Goal: Task Accomplishment & Management: Manage account settings

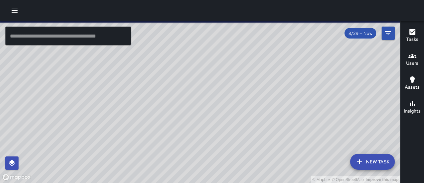
click at [412, 58] on icon "button" at bounding box center [413, 56] width 8 height 8
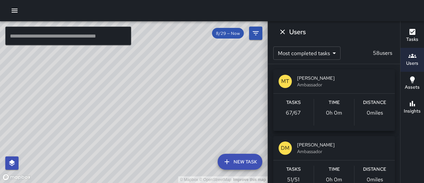
click at [13, 11] on icon "button" at bounding box center [15, 11] width 8 height 8
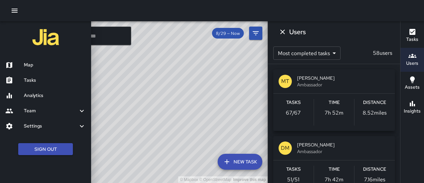
click at [131, 76] on div at bounding box center [212, 91] width 424 height 183
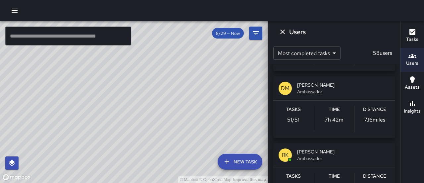
scroll to position [60, 0]
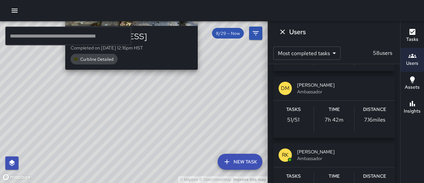
click at [200, 73] on div "© Mapbox © OpenStreetMap Improve this map [PERSON_NAME] [PERSON_NAME] [STREET_A…" at bounding box center [134, 101] width 268 height 161
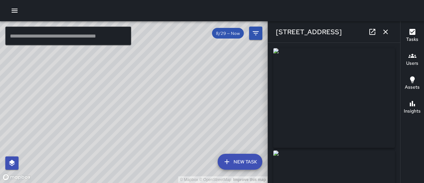
type input "**********"
click at [123, 109] on div "© Mapbox © OpenStreetMap Improve this map RK [PERSON_NAME] [STREET_ADDRESS] Com…" at bounding box center [134, 101] width 268 height 161
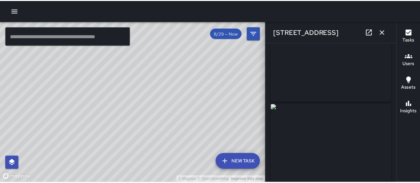
scroll to position [45, 0]
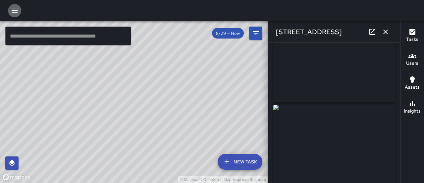
click at [17, 8] on icon "button" at bounding box center [15, 11] width 8 height 8
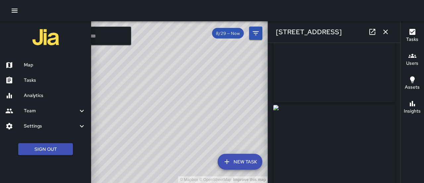
click at [69, 124] on h6 "Settings" at bounding box center [51, 125] width 54 height 7
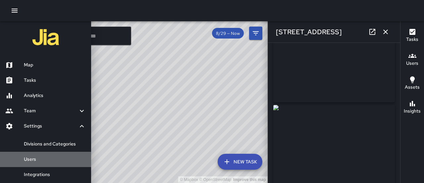
click at [64, 161] on h6 "Users" at bounding box center [55, 159] width 62 height 7
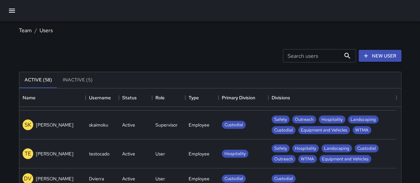
scroll to position [395, 0]
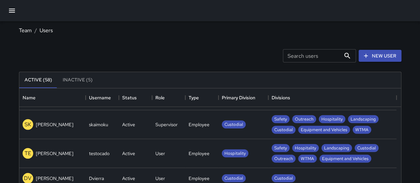
click at [94, 123] on div "skaimoku" at bounding box center [98, 124] width 19 height 7
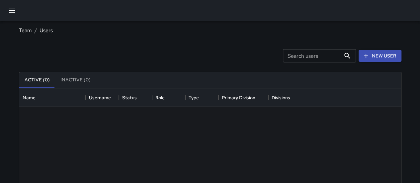
scroll to position [293, 376]
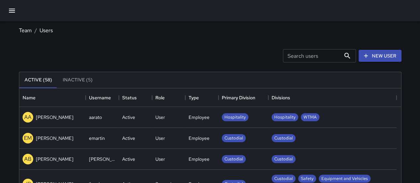
click at [300, 57] on input "Search users" at bounding box center [312, 55] width 58 height 13
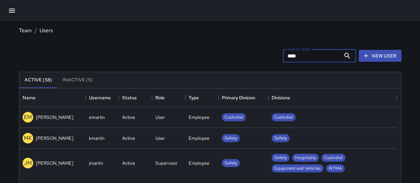
type input "****"
click at [49, 164] on p "[PERSON_NAME]" at bounding box center [54, 163] width 37 height 7
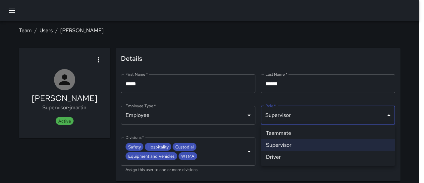
click at [391, 114] on body "**********" at bounding box center [212, 100] width 424 height 201
click at [362, 144] on li "Supervisor" at bounding box center [328, 145] width 135 height 12
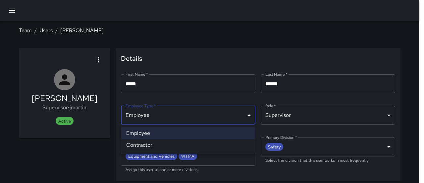
click at [249, 113] on body "**********" at bounding box center [212, 100] width 424 height 201
click at [230, 133] on li "Employee" at bounding box center [188, 133] width 135 height 12
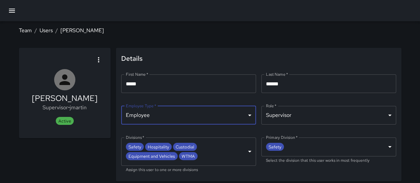
scroll to position [18, 0]
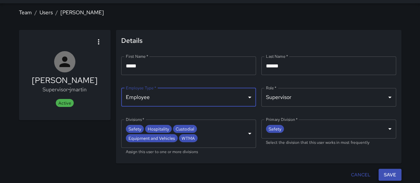
click at [395, 173] on button "Save" at bounding box center [389, 174] width 23 height 12
